Goal: Task Accomplishment & Management: Manage account settings

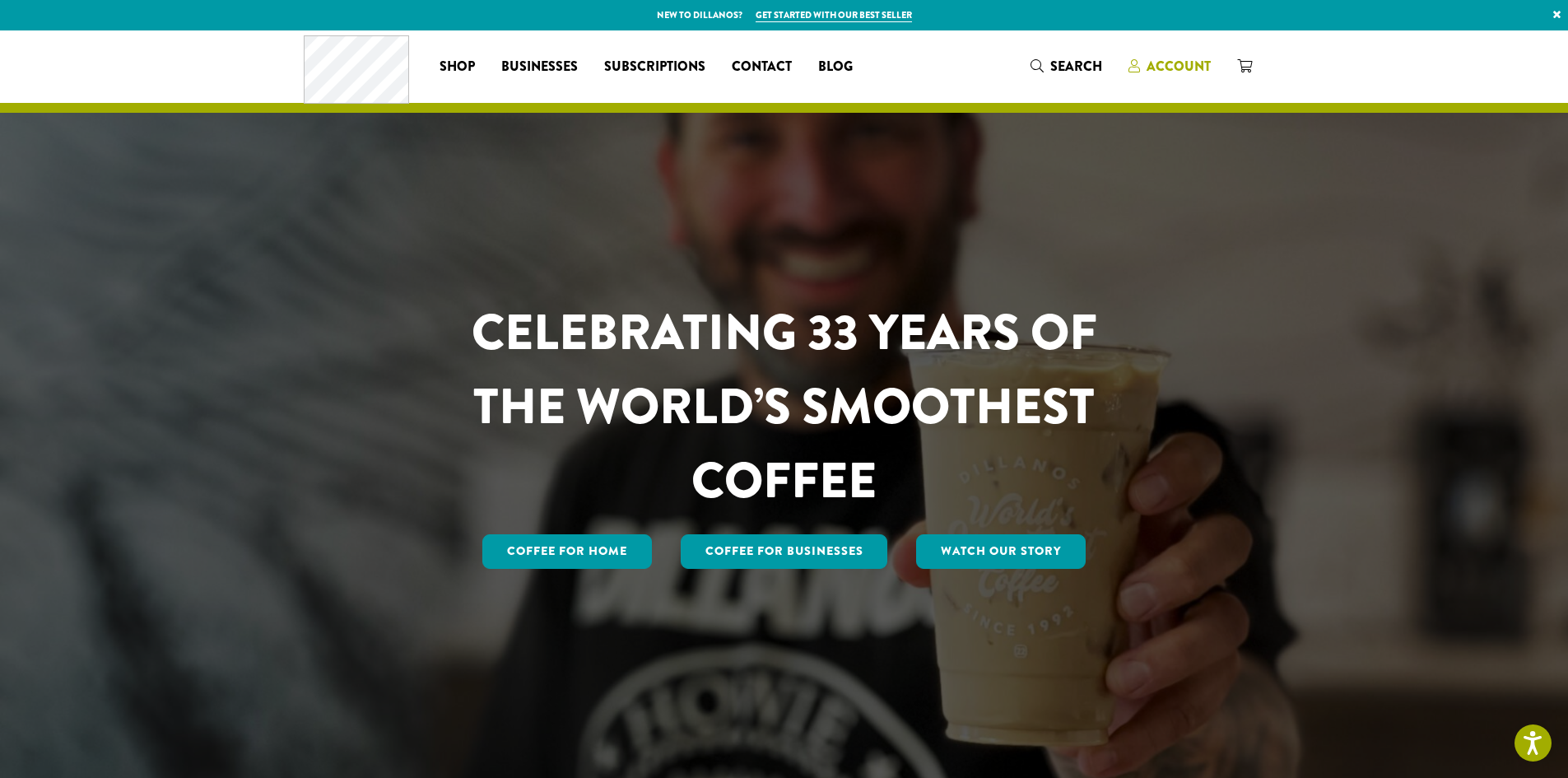
click at [1163, 69] on span "Account" at bounding box center [1178, 66] width 64 height 19
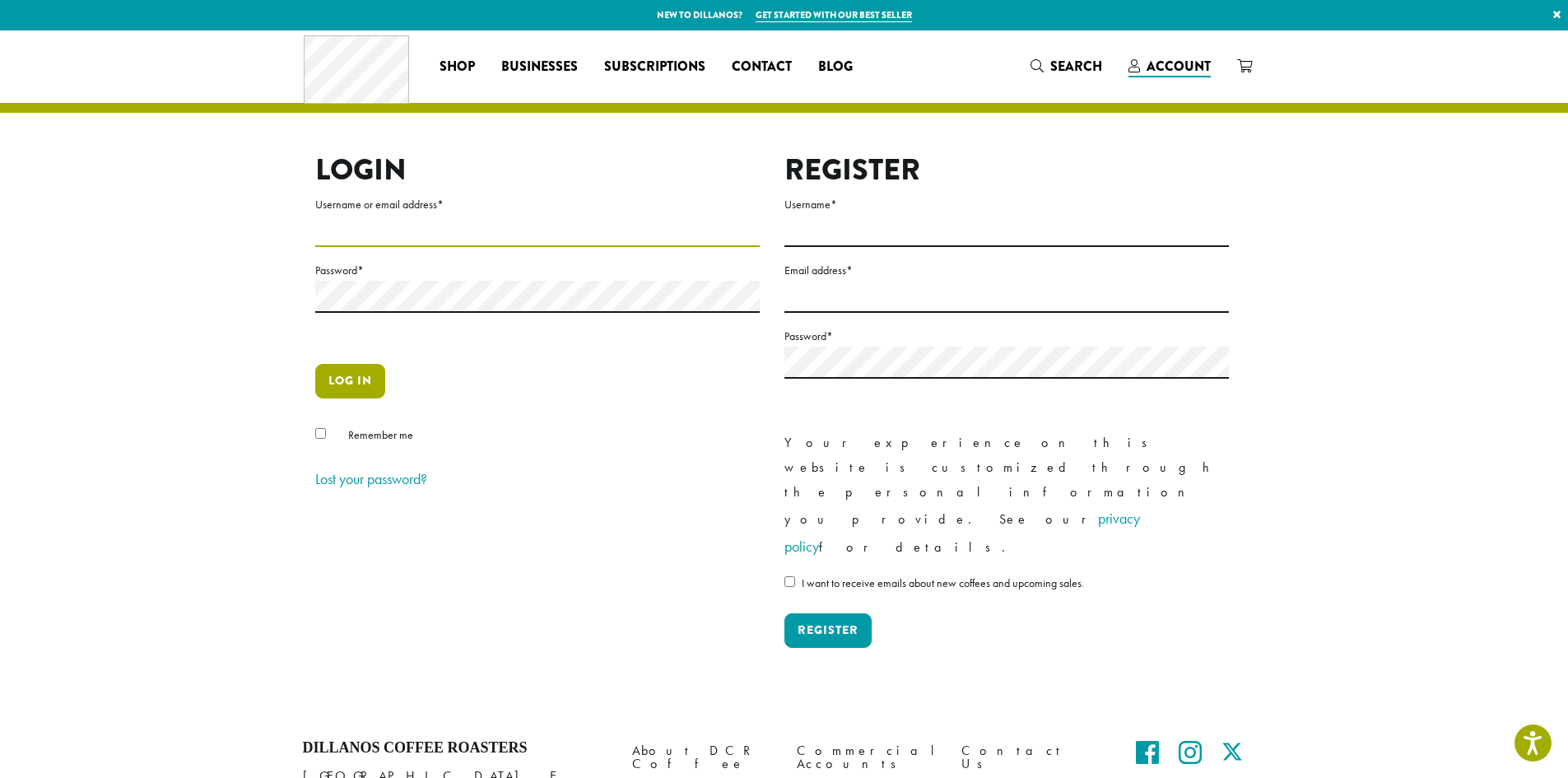
type input "**********"
click at [341, 389] on button "Log in" at bounding box center [350, 381] width 70 height 35
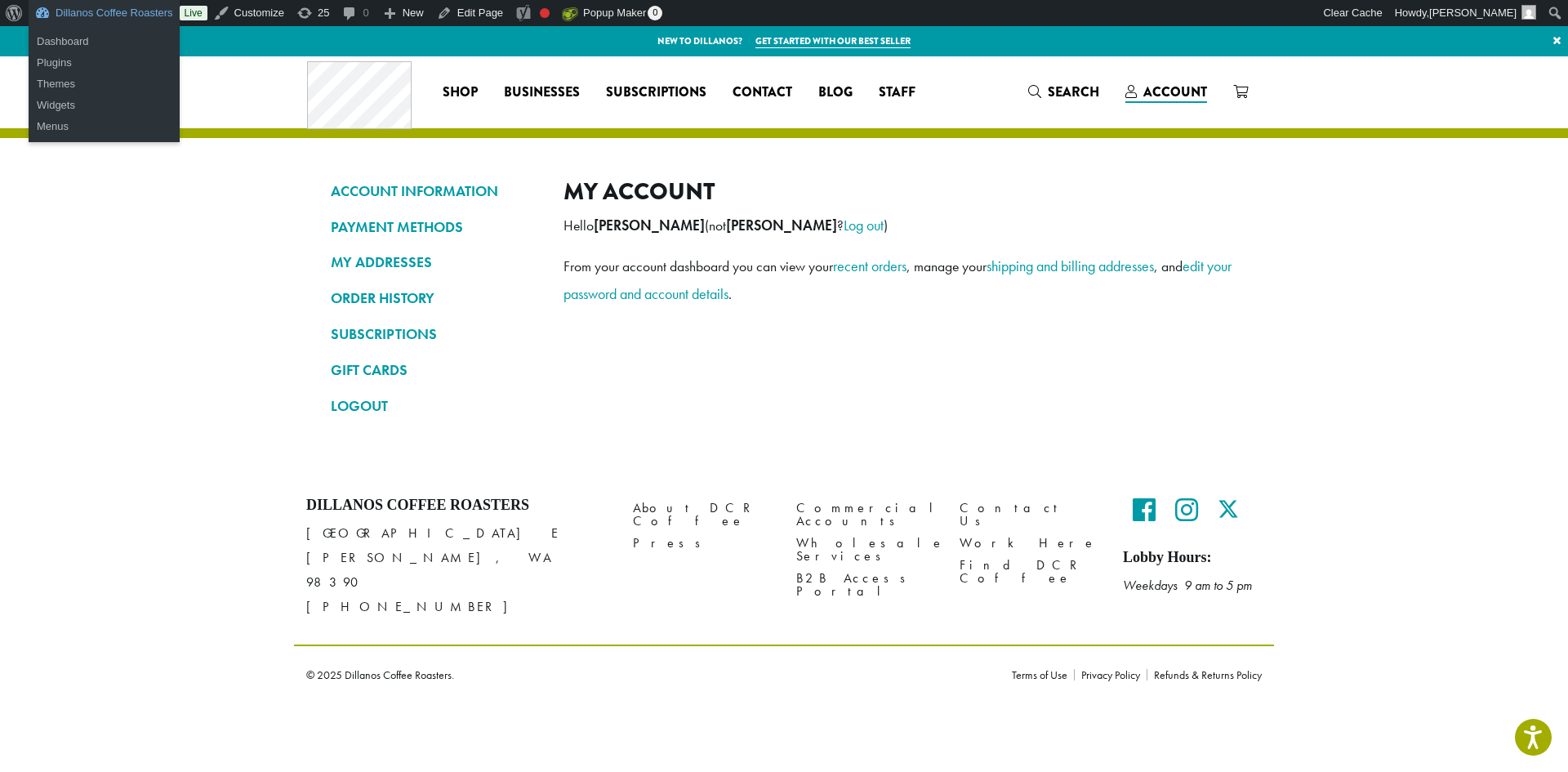
click at [121, 11] on link "Dillanos Coffee Roasters" at bounding box center [104, 13] width 151 height 26
